Goal: Task Accomplishment & Management: Manage account settings

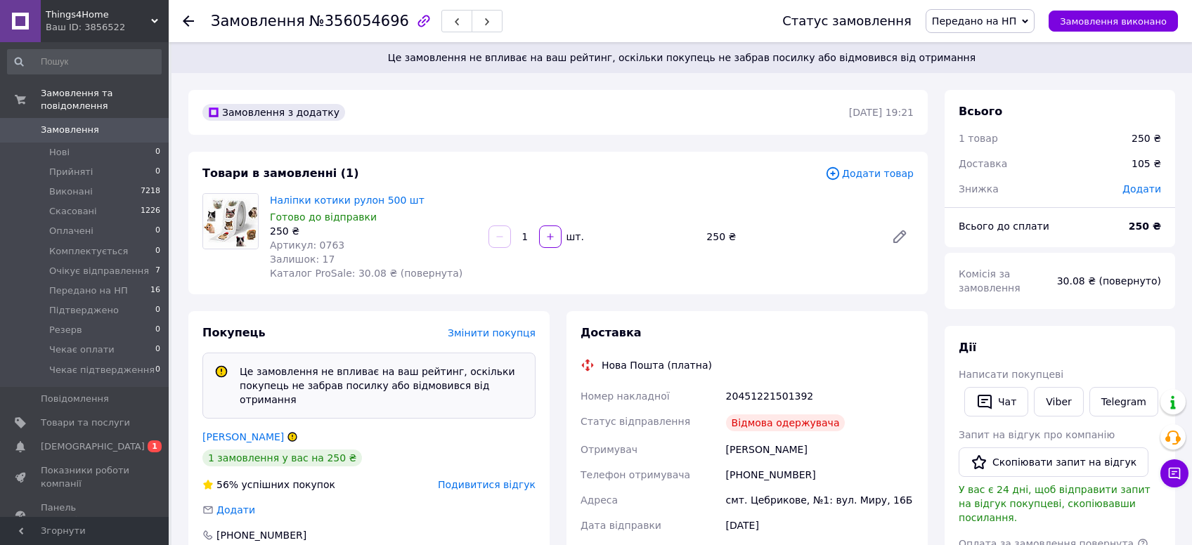
scroll to position [120, 0]
drag, startPoint x: 384, startPoint y: 27, endPoint x: 315, endPoint y: 30, distance: 68.9
click at [315, 30] on span "№356054696" at bounding box center [359, 21] width 100 height 17
copy span "356054696"
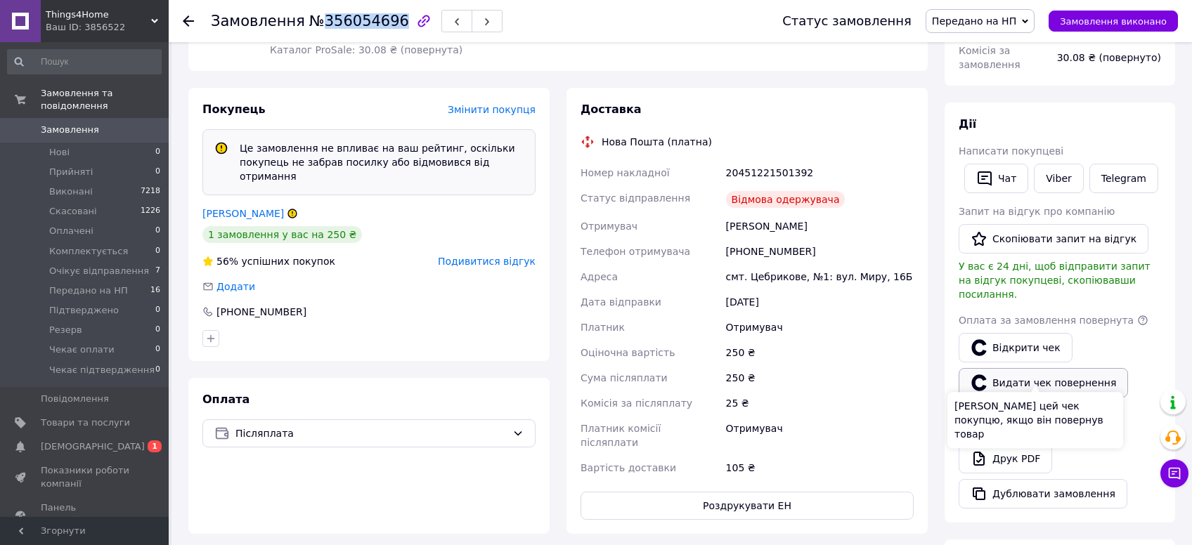
click at [996, 371] on button "Видати чек повернення" at bounding box center [1042, 383] width 169 height 30
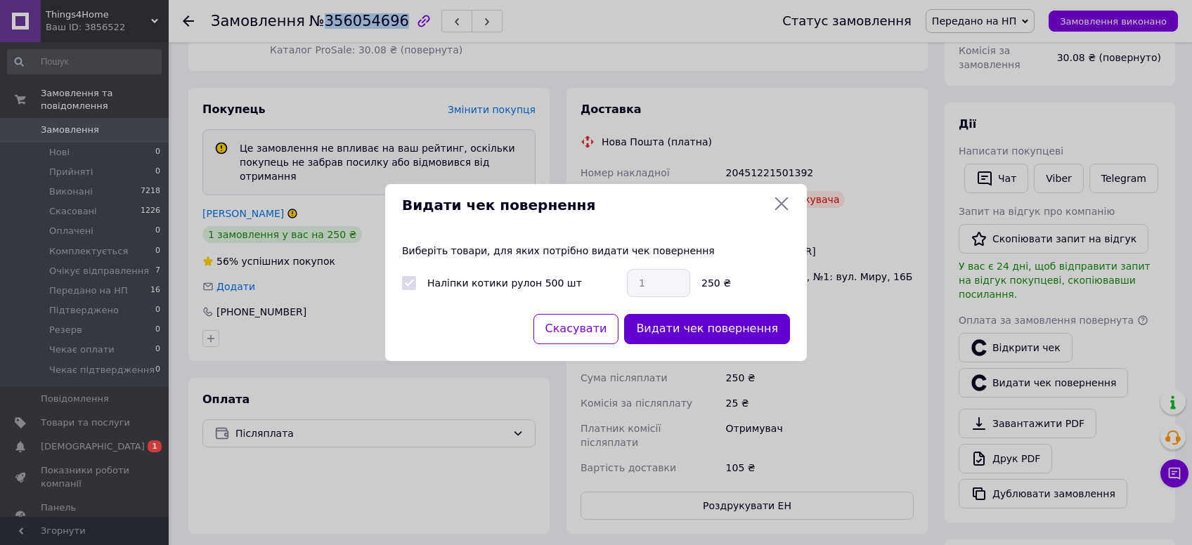
click at [719, 338] on button "Видати чек повернення" at bounding box center [707, 329] width 166 height 30
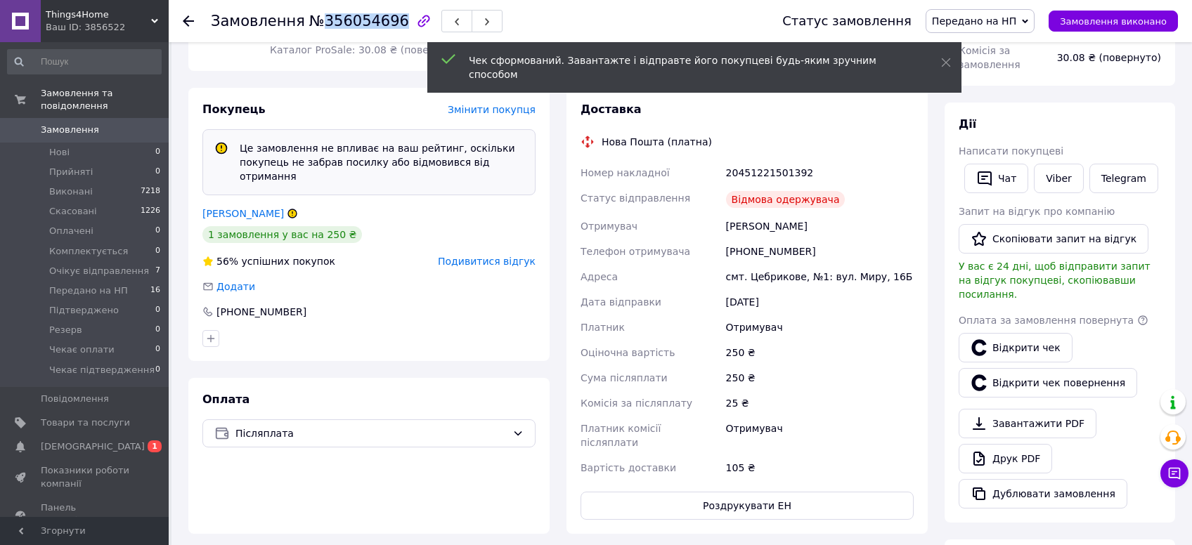
click at [1016, 22] on span "Передано на НП" at bounding box center [974, 20] width 84 height 11
click at [1000, 88] on li "Скасовано" at bounding box center [985, 91] width 119 height 21
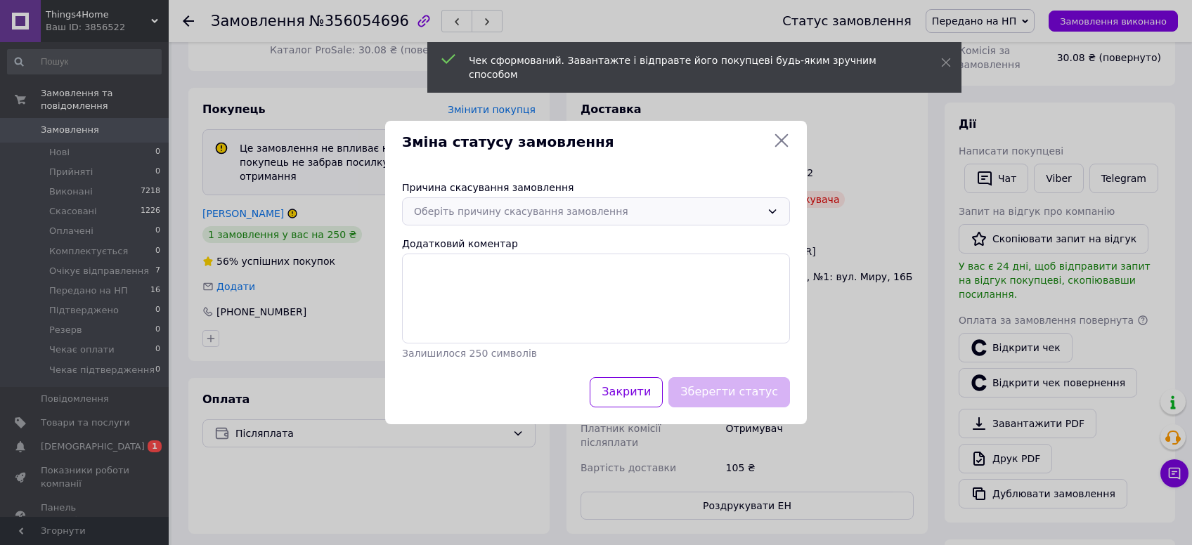
click at [663, 221] on div "Оберіть причину скасування замовлення" at bounding box center [596, 211] width 388 height 28
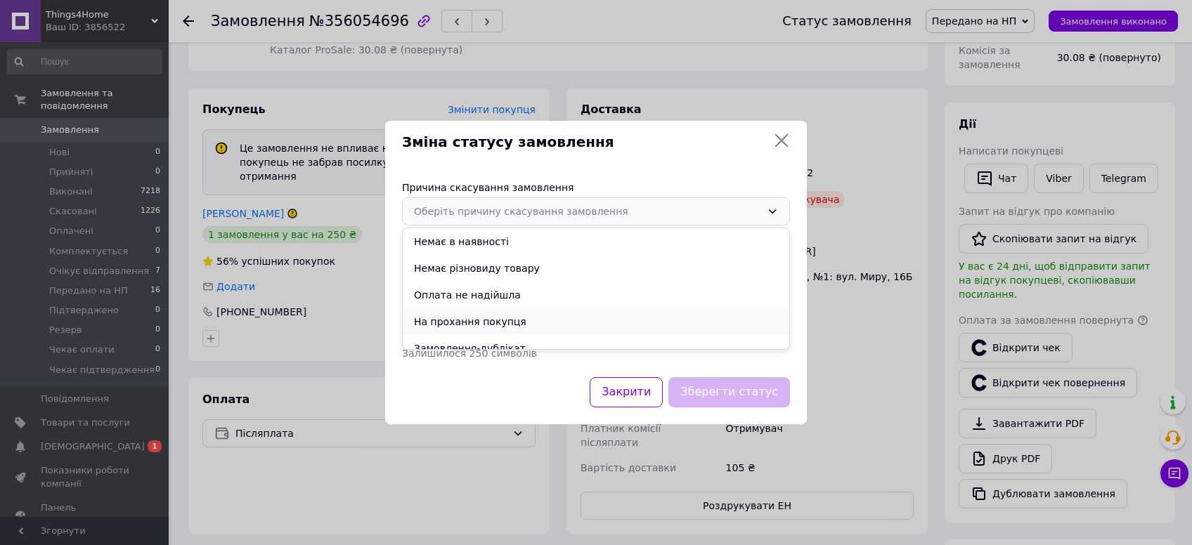
scroll to position [65, 0]
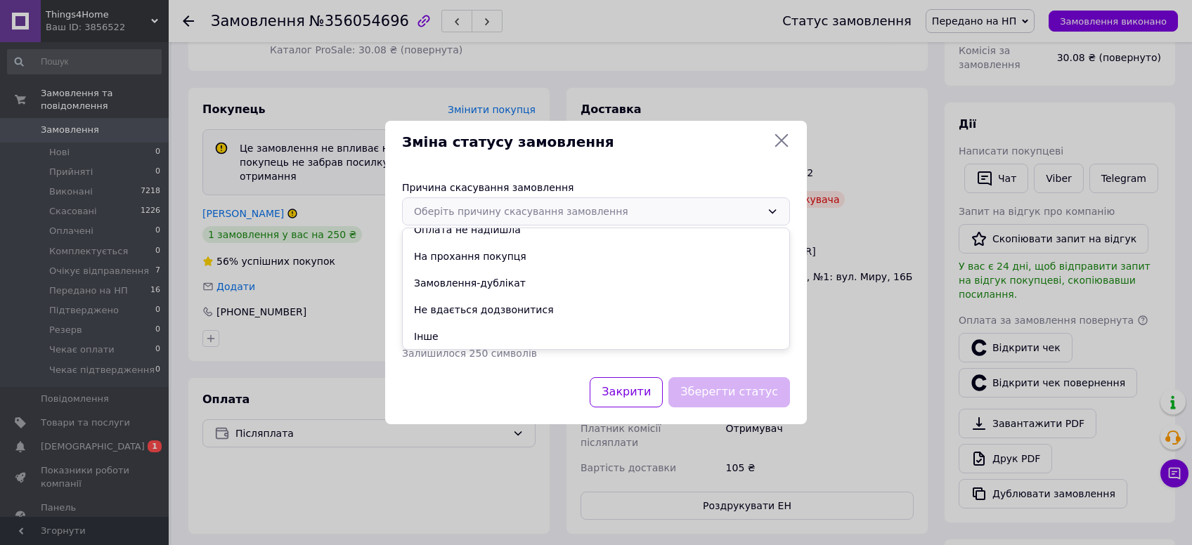
drag, startPoint x: 520, startPoint y: 333, endPoint x: 531, endPoint y: 333, distance: 11.2
click at [520, 334] on li "Інше" at bounding box center [596, 336] width 386 height 27
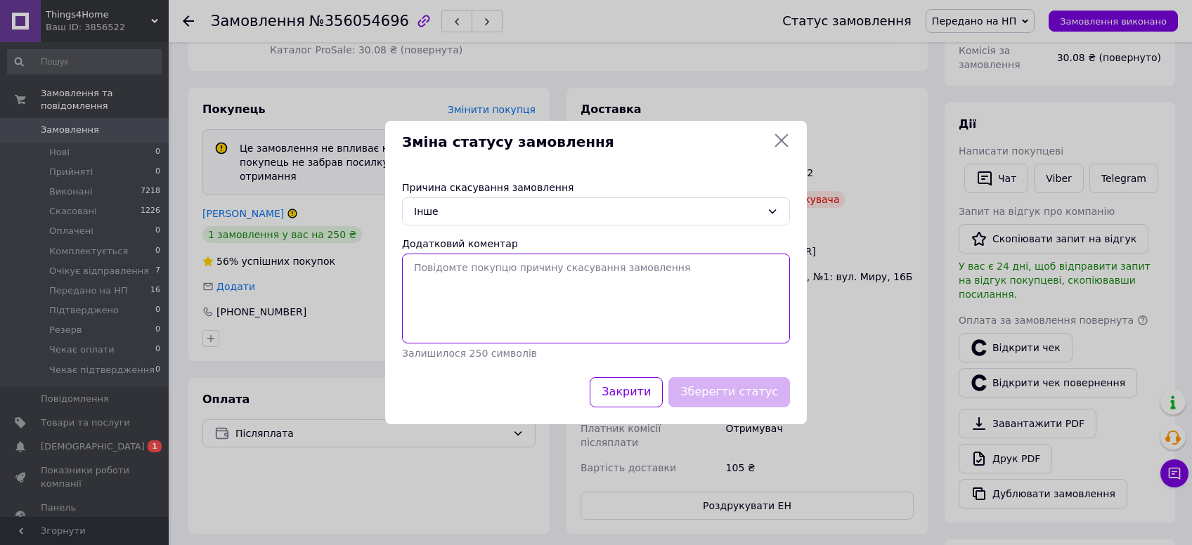
click at [572, 311] on textarea "Додатковий коментар" at bounding box center [596, 299] width 388 height 90
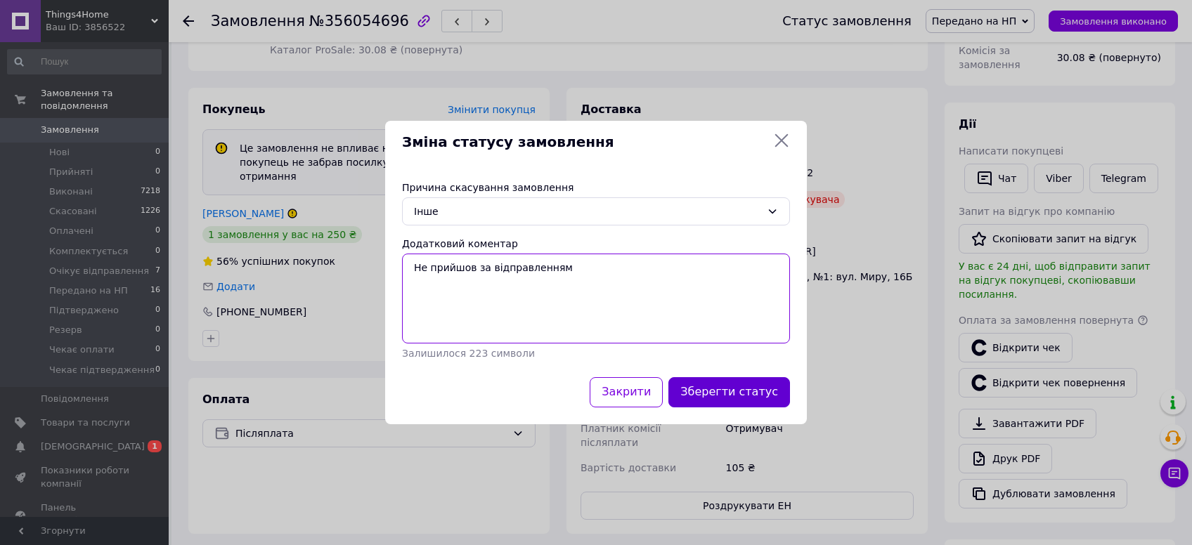
type textarea "Не прийшов за відправленням"
click at [748, 393] on button "Зберегти статус" at bounding box center [729, 392] width 122 height 30
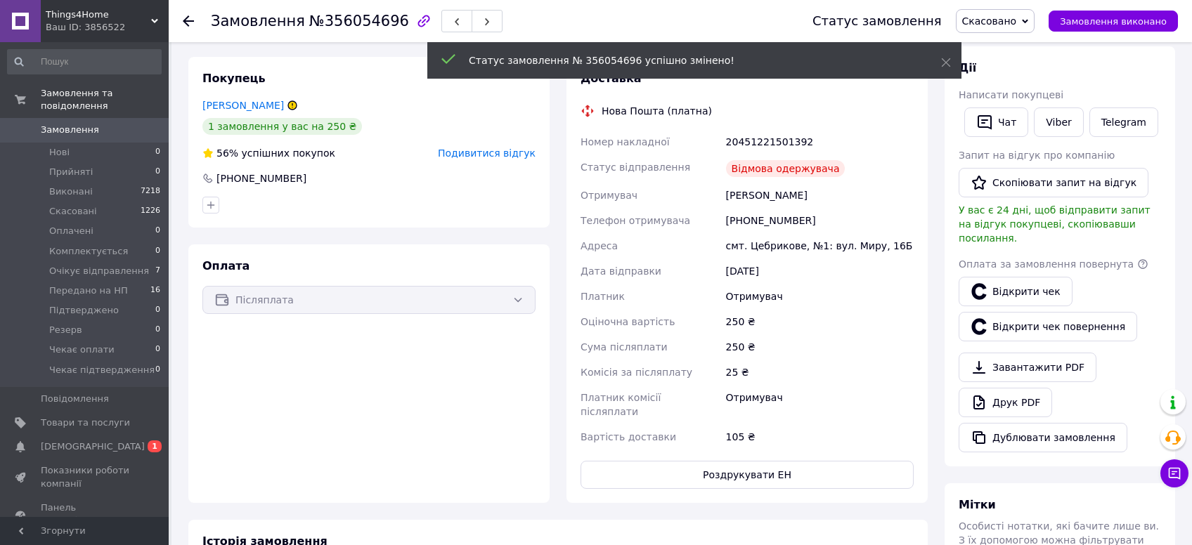
scroll to position [202, 0]
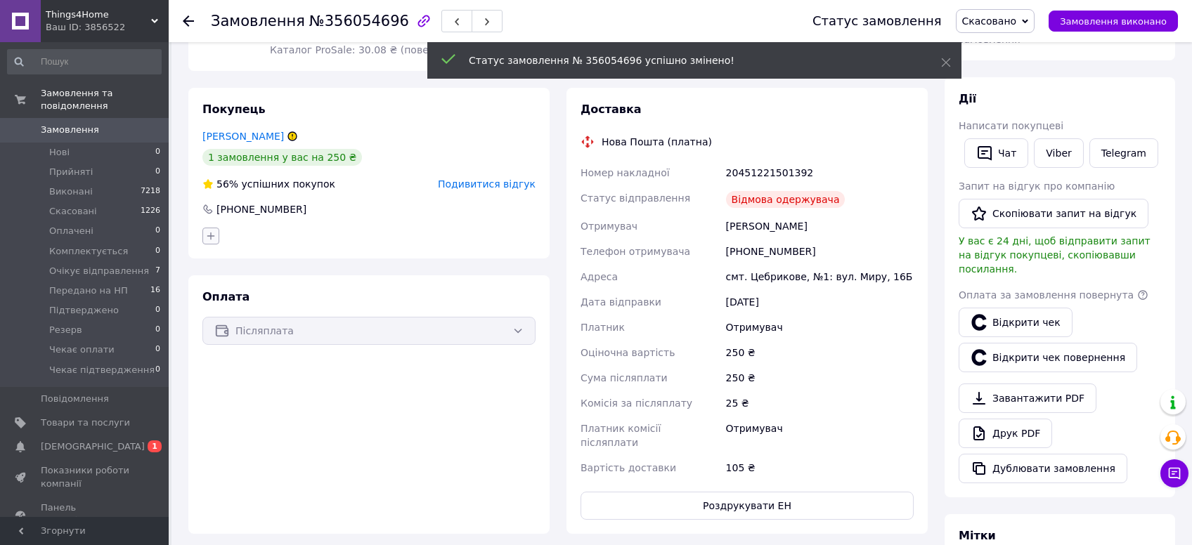
click at [210, 243] on button "button" at bounding box center [210, 236] width 17 height 17
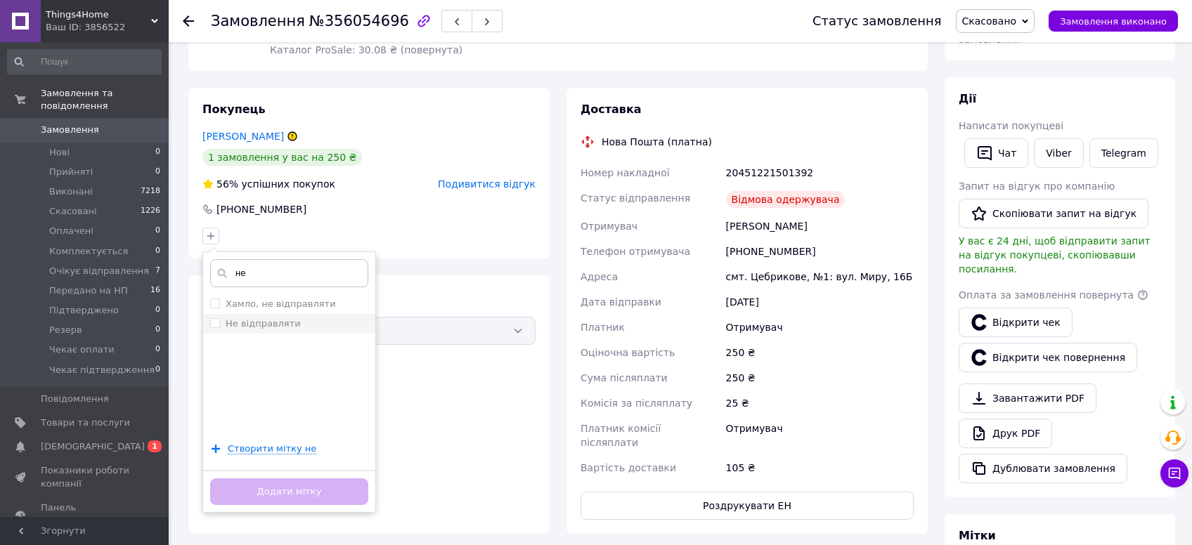
type input "не"
click at [216, 326] on input "Не відправляти" at bounding box center [214, 322] width 9 height 9
checkbox input "true"
click at [279, 489] on button "Додати мітку" at bounding box center [289, 491] width 158 height 27
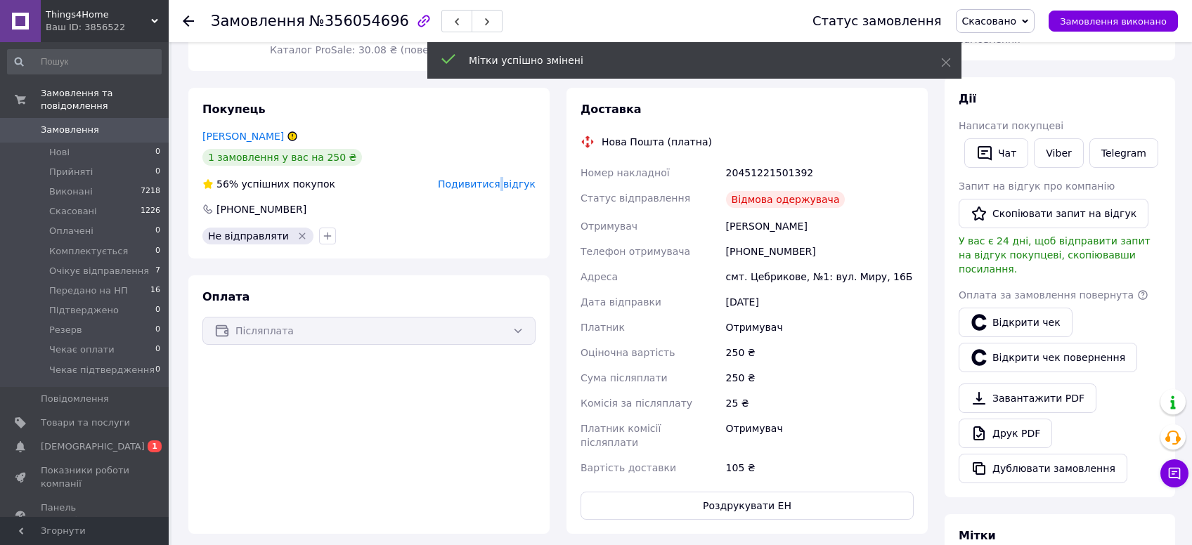
click at [507, 184] on span "Подивитися відгук" at bounding box center [487, 183] width 98 height 11
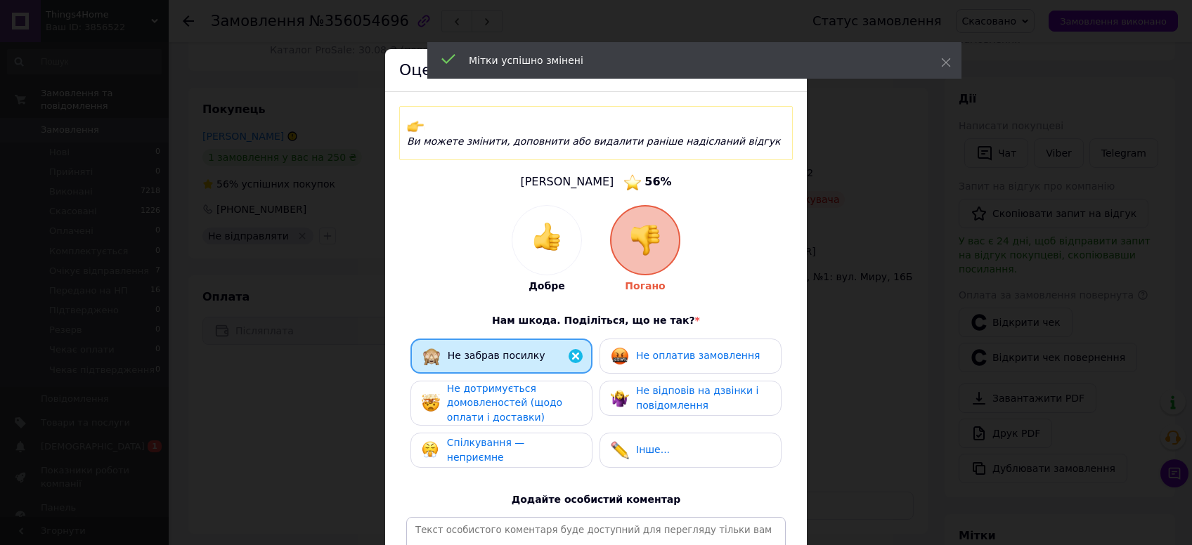
click at [551, 386] on div "Не дотримується домовленостей (щодо оплати і доставки)" at bounding box center [513, 404] width 133 height 44
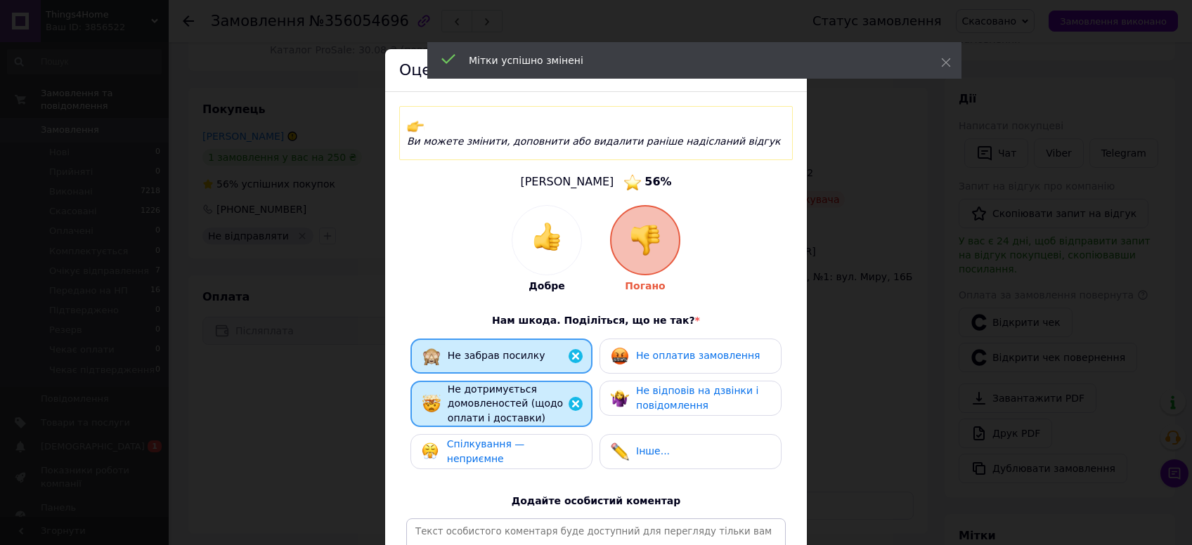
scroll to position [215, 0]
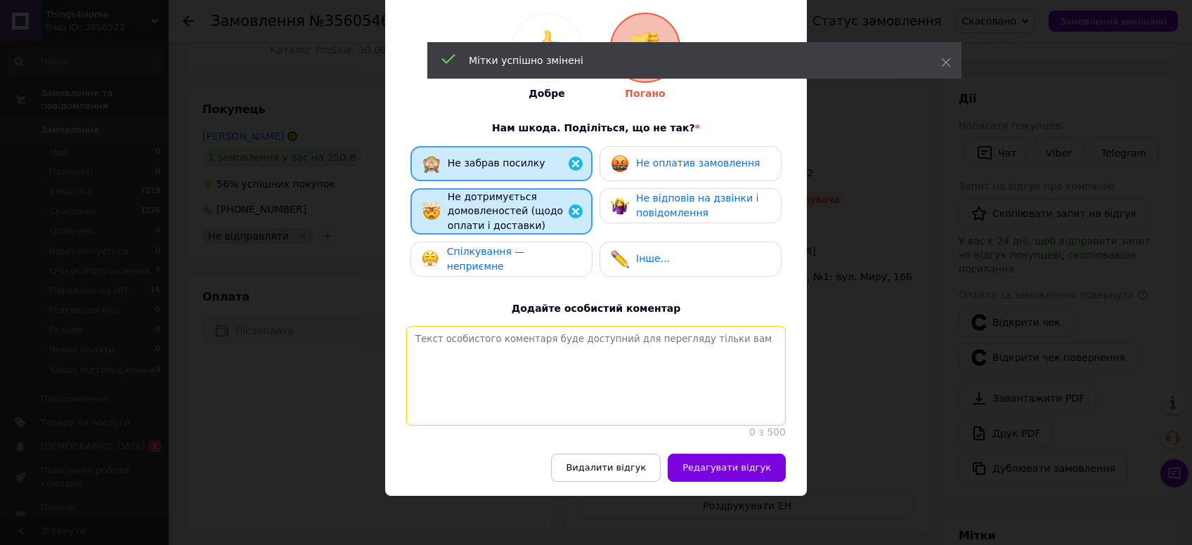
click at [595, 376] on textarea at bounding box center [595, 376] width 379 height 100
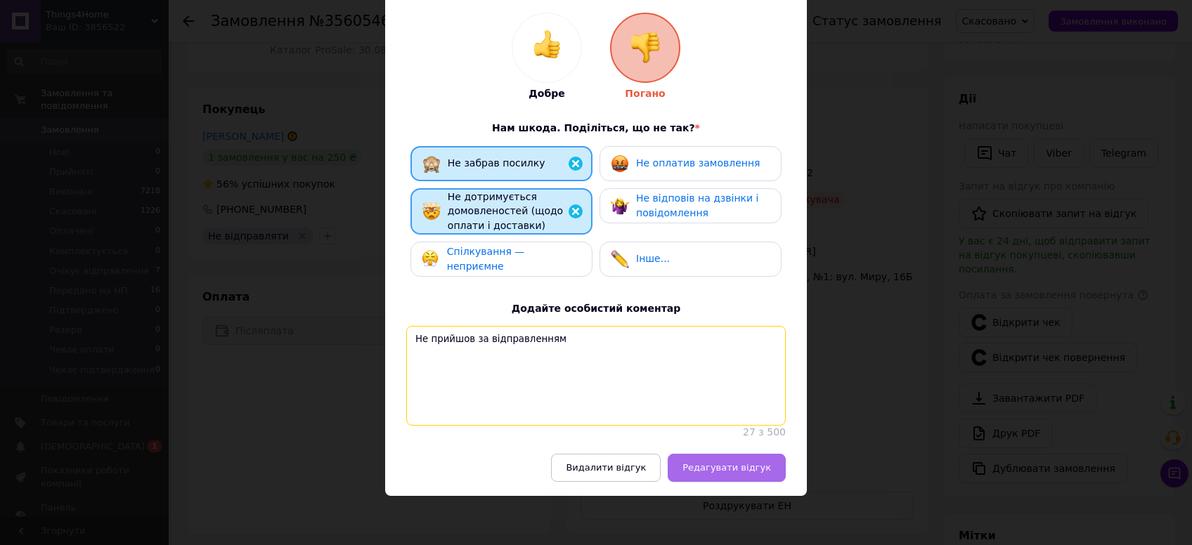
type textarea "Не прийшов за відправленням"
click at [720, 468] on span "Редагувати відгук" at bounding box center [726, 467] width 89 height 11
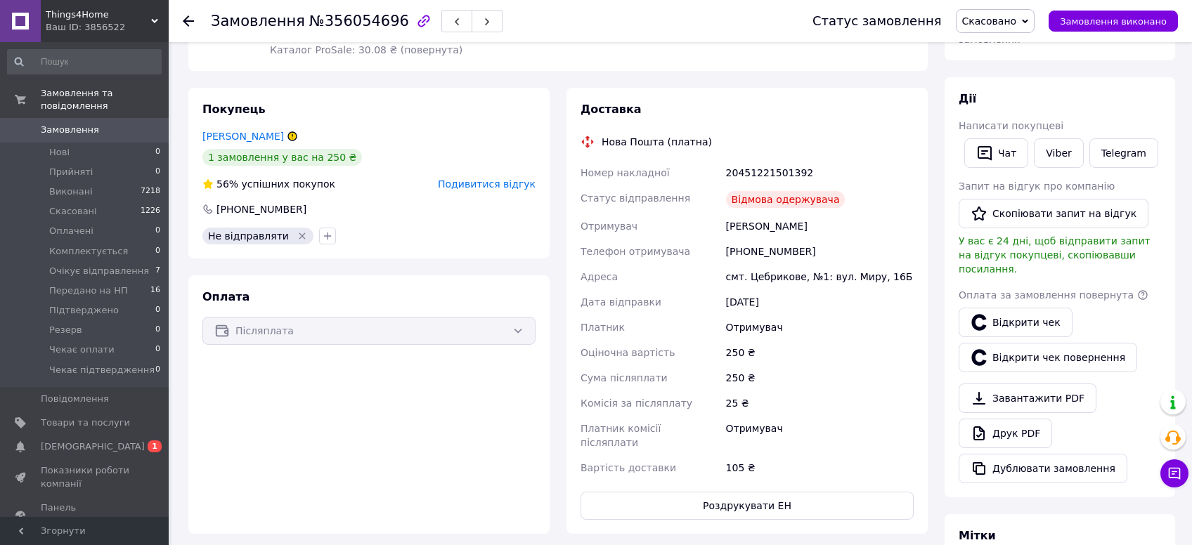
scroll to position [0, 0]
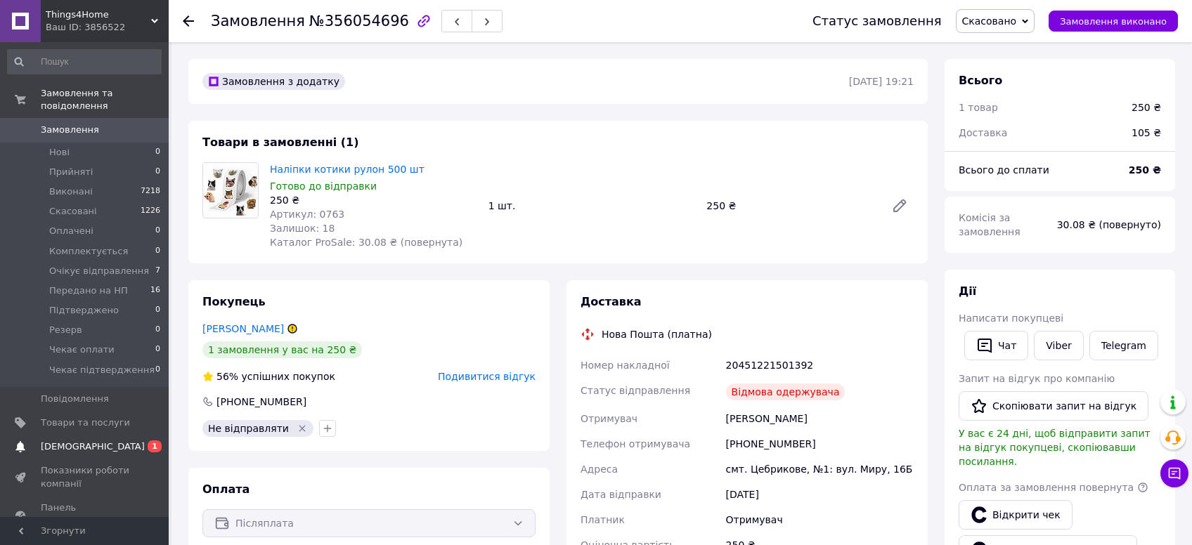
click at [81, 435] on link "Сповіщення 0 1" at bounding box center [84, 447] width 169 height 24
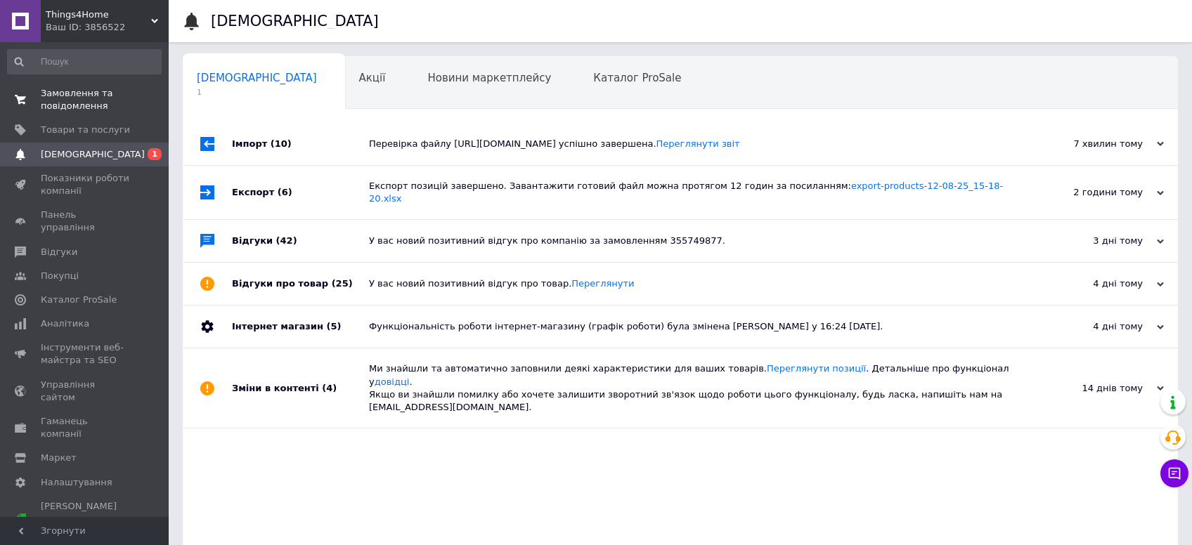
click at [98, 86] on link "Замовлення та повідомлення 0 0" at bounding box center [84, 100] width 169 height 37
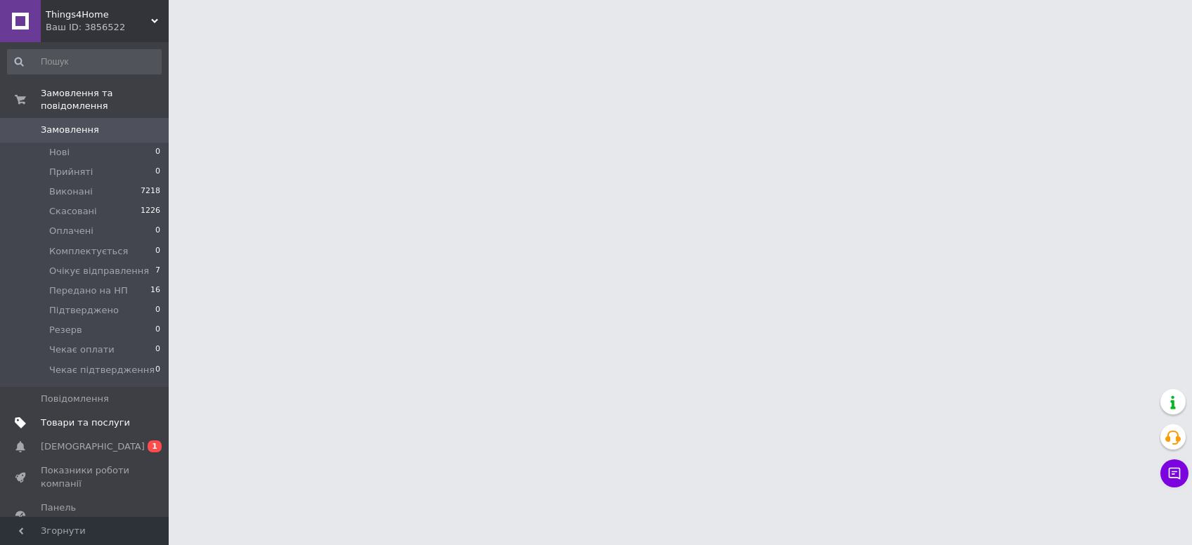
click at [79, 417] on span "Товари та послуги" at bounding box center [85, 423] width 89 height 13
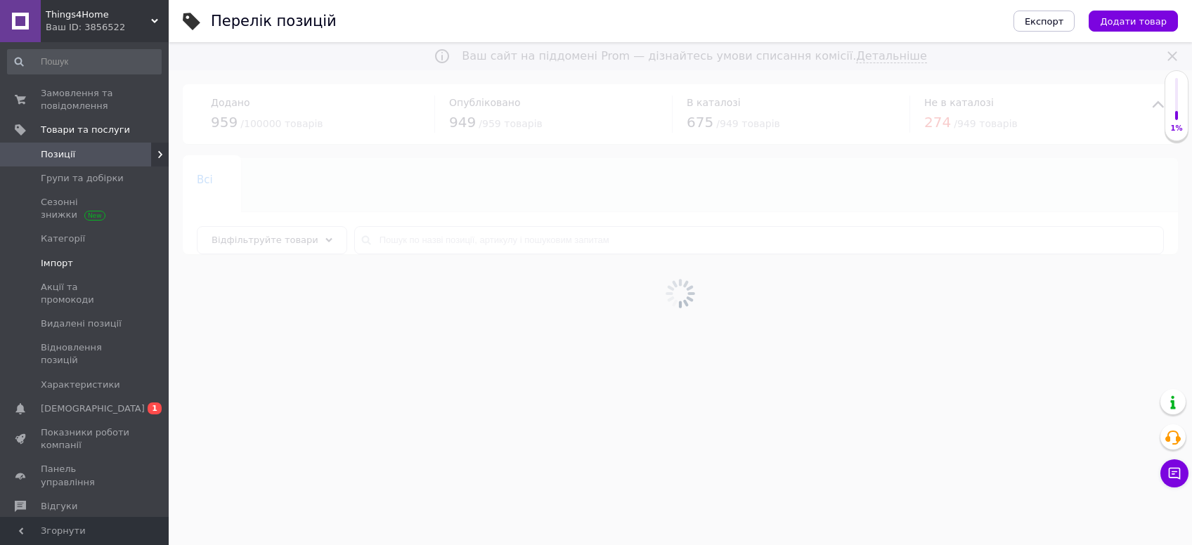
click at [72, 263] on span "Імпорт" at bounding box center [85, 263] width 89 height 13
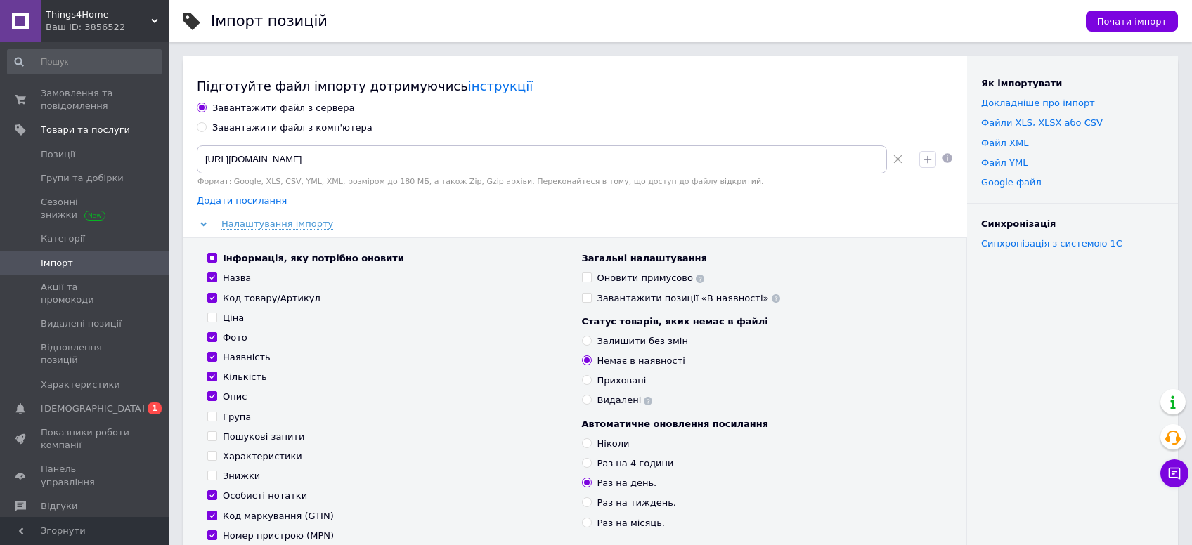
click at [898, 160] on icon at bounding box center [897, 159] width 9 height 9
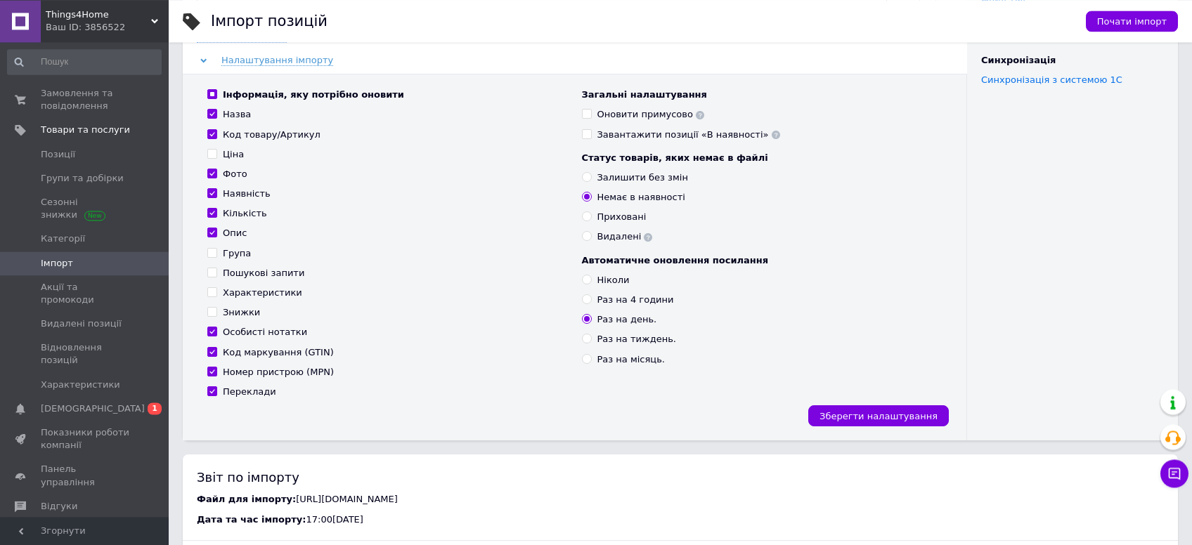
scroll to position [372, 0]
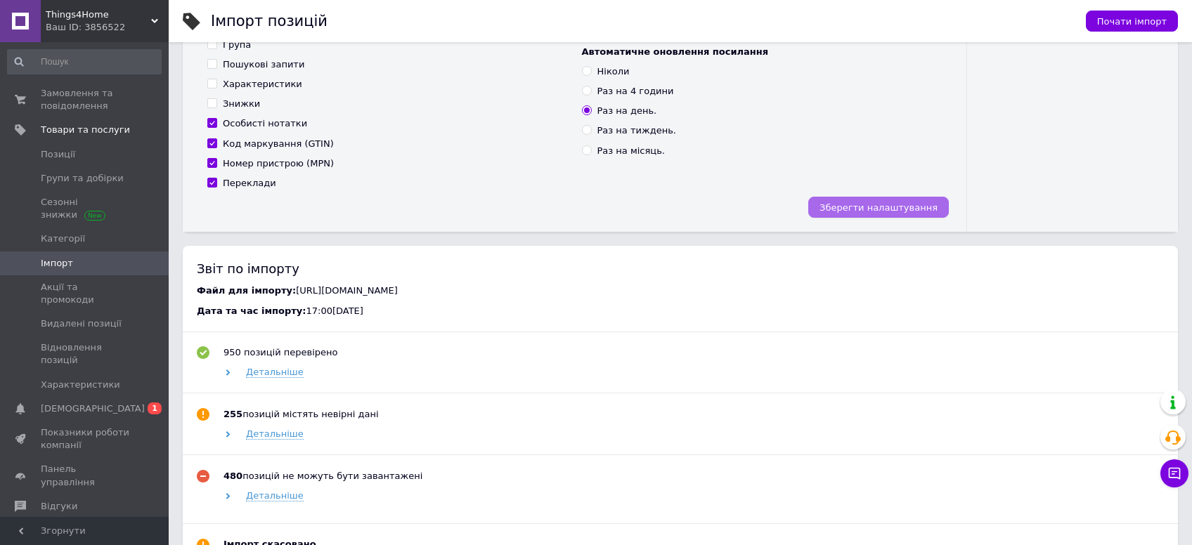
click at [890, 203] on span "Зберегти налаштування" at bounding box center [878, 207] width 118 height 11
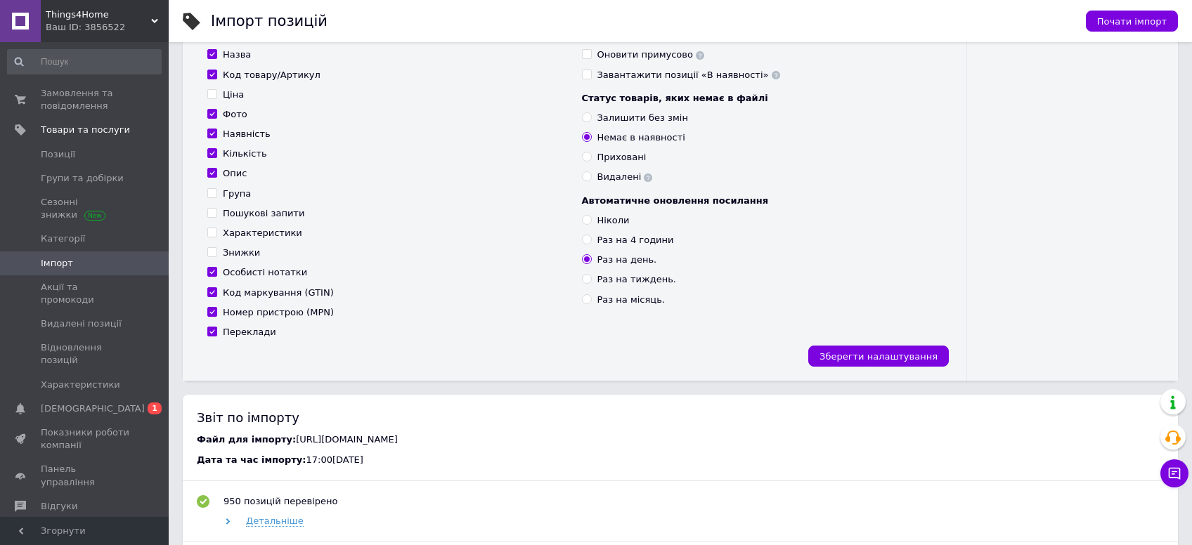
scroll to position [0, 0]
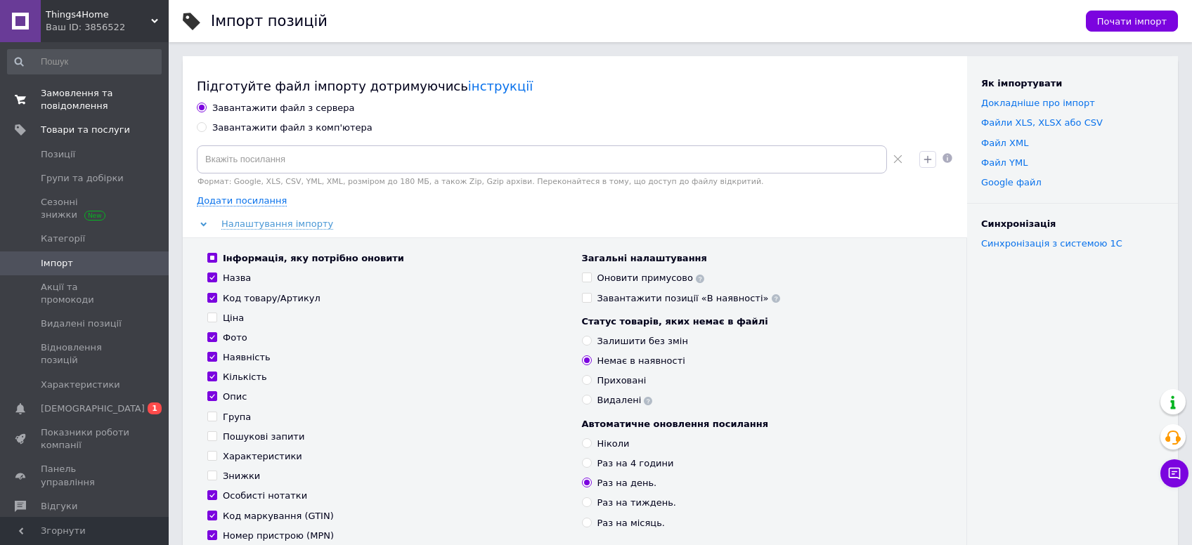
click at [79, 105] on span "Замовлення та повідомлення" at bounding box center [85, 99] width 89 height 25
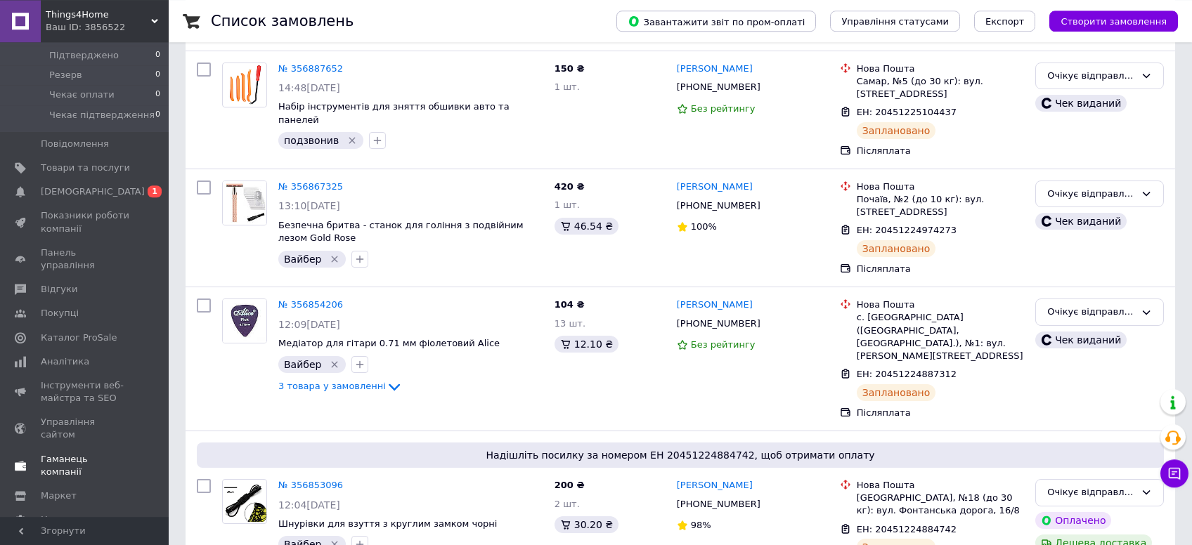
scroll to position [298, 0]
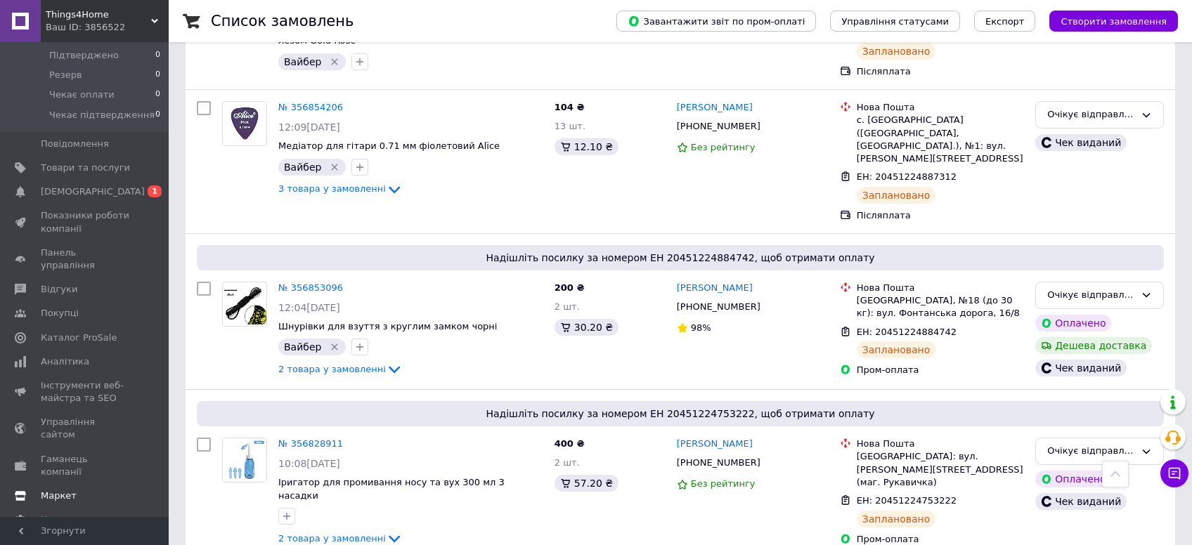
click at [95, 490] on span "Маркет" at bounding box center [85, 496] width 89 height 13
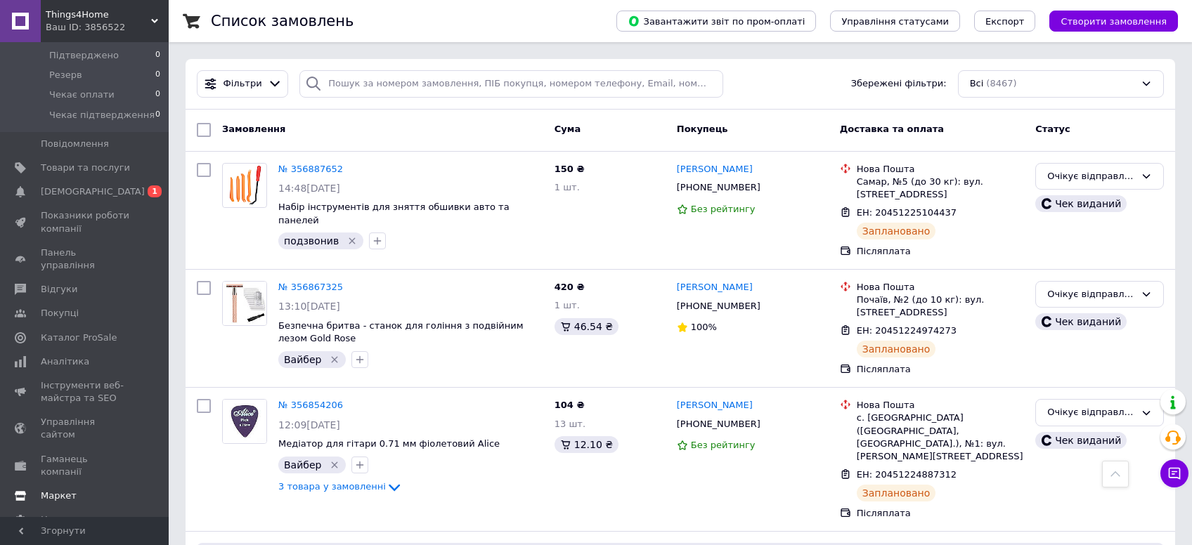
scroll to position [71, 0]
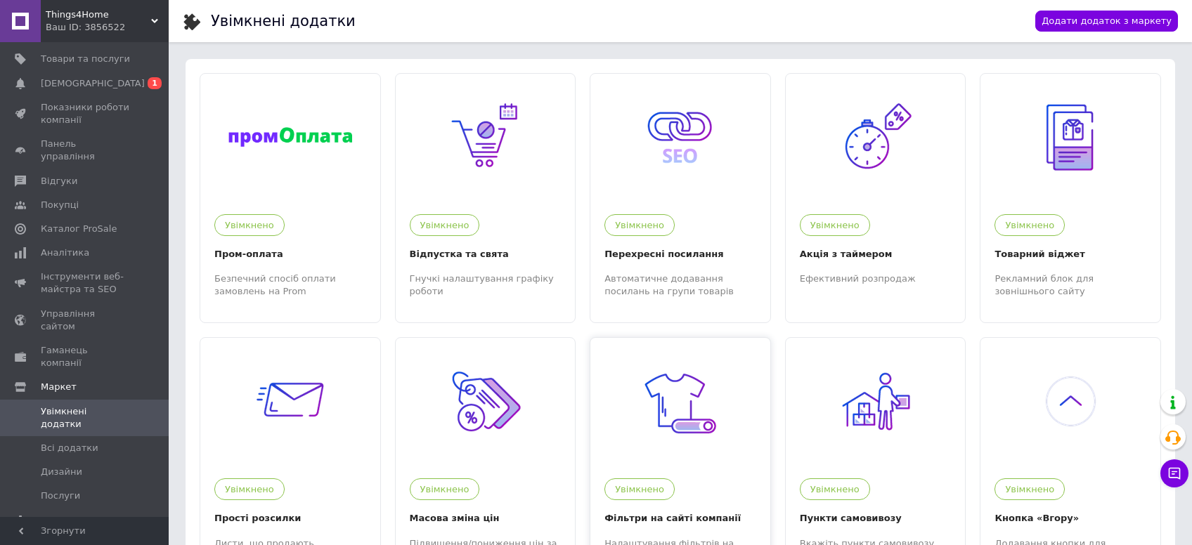
click at [679, 398] on img at bounding box center [680, 401] width 86 height 86
